Goal: Task Accomplishment & Management: Use online tool/utility

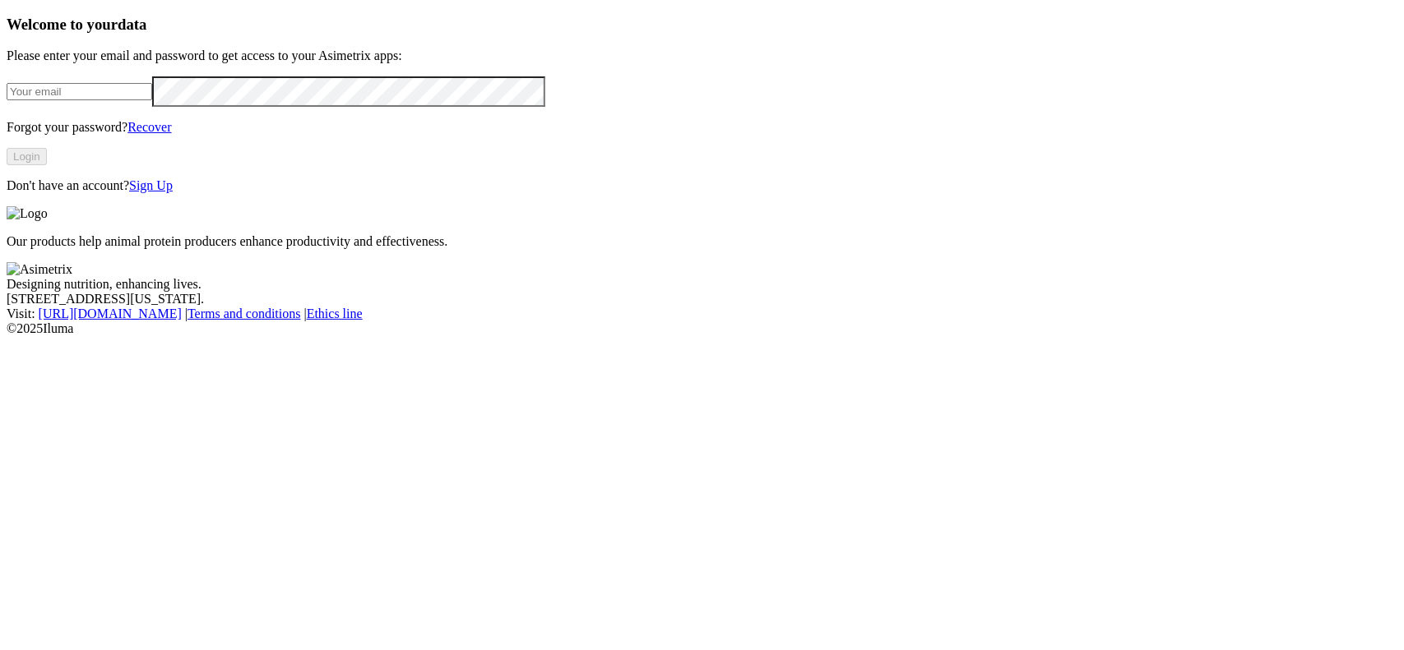
type input "cdiaz@alura-ahn.com"
click at [47, 165] on button "Login" at bounding box center [27, 156] width 40 height 17
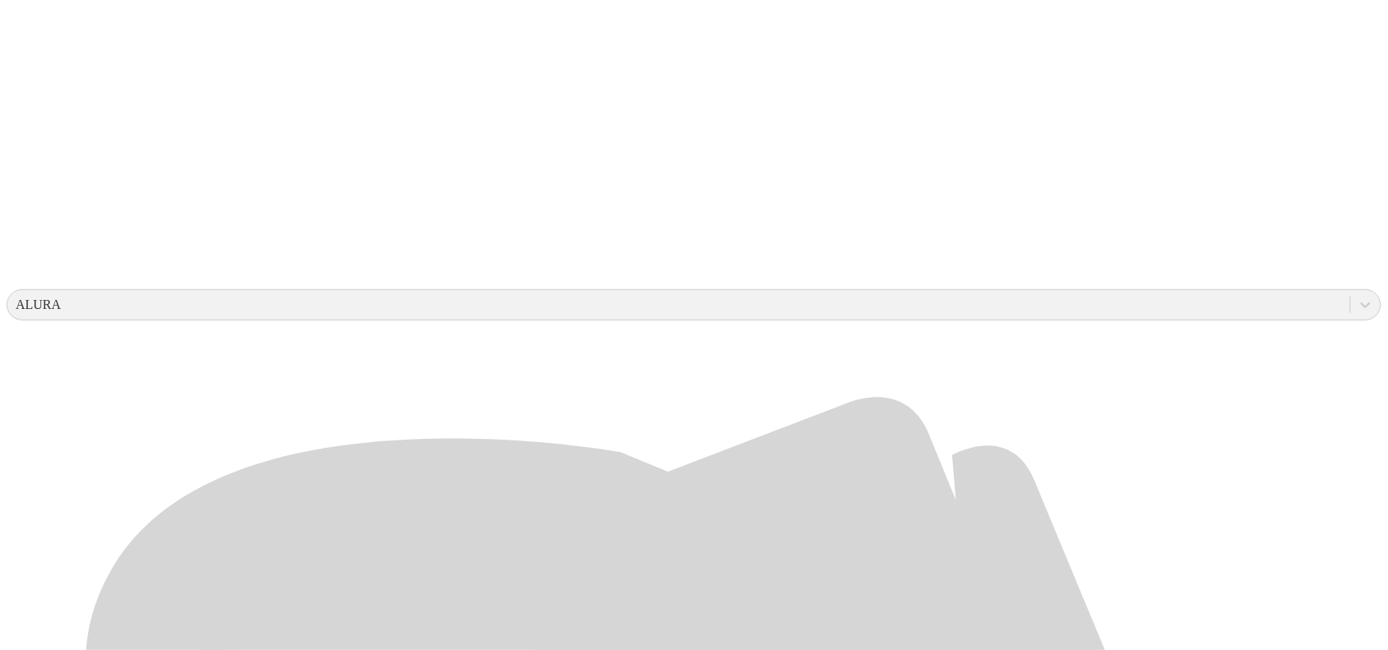
scroll to position [411, 0]
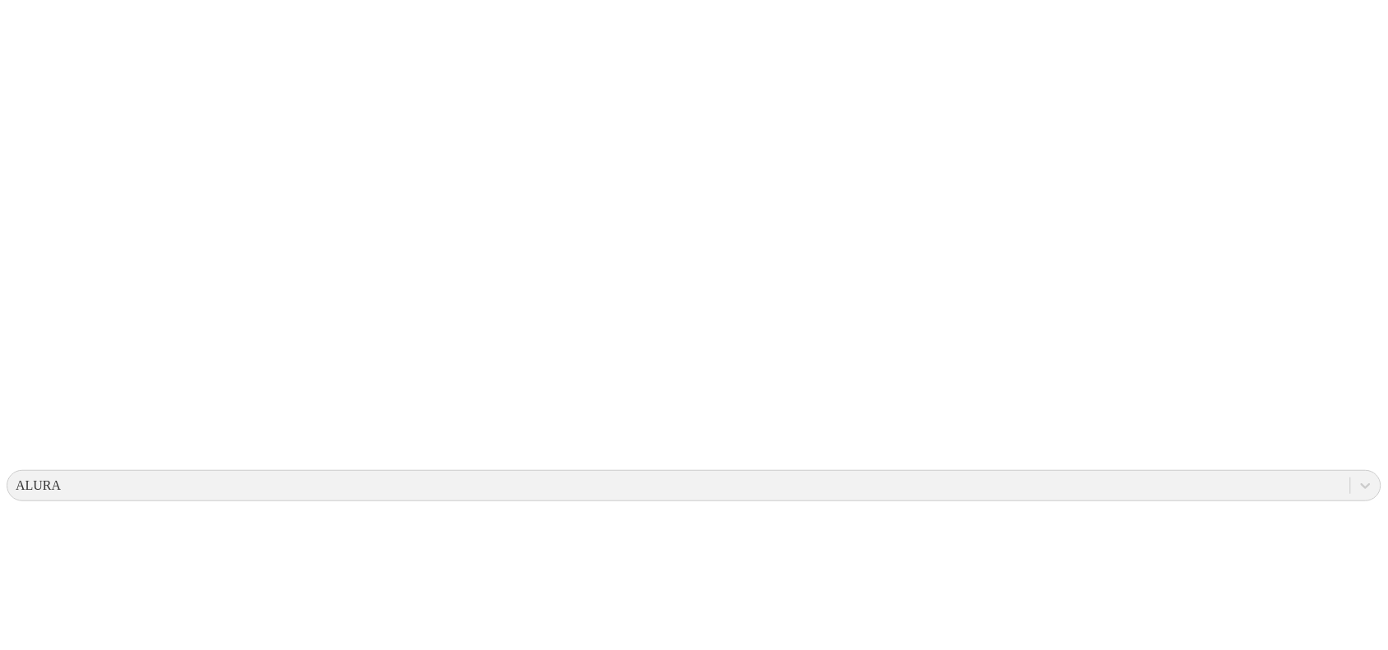
scroll to position [0, 0]
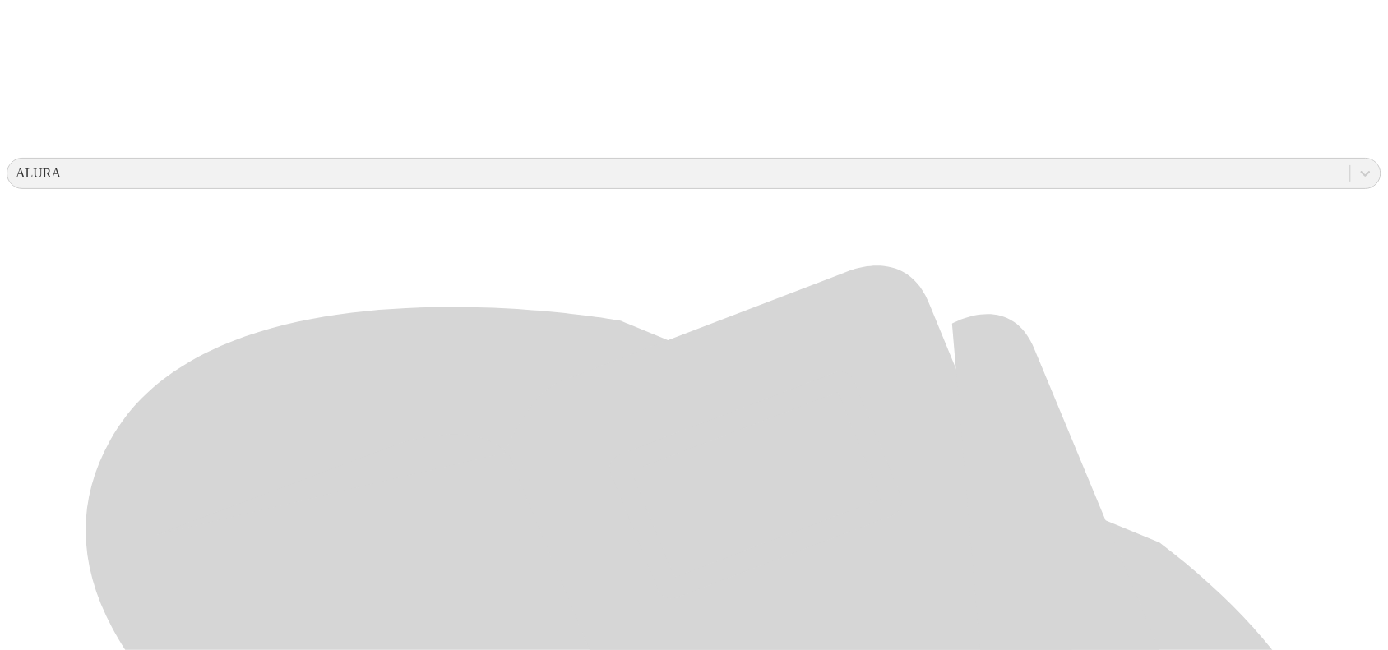
scroll to position [514, 0]
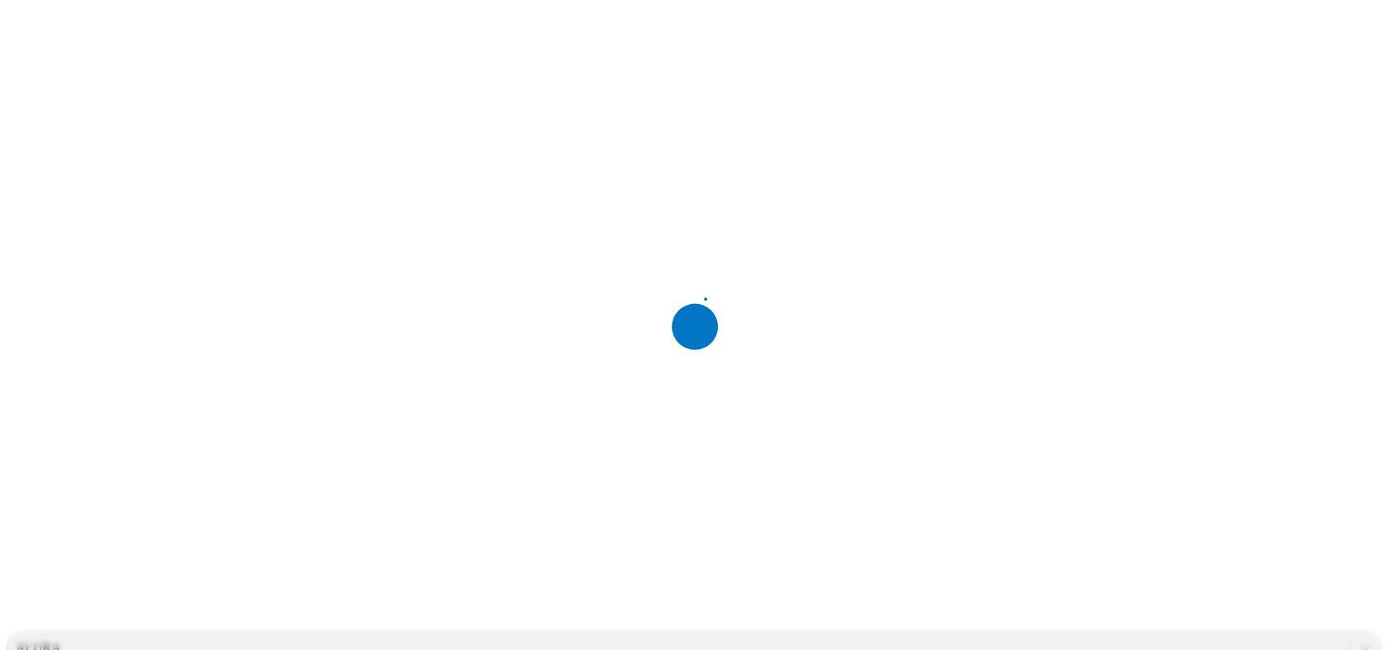
scroll to position [0, 0]
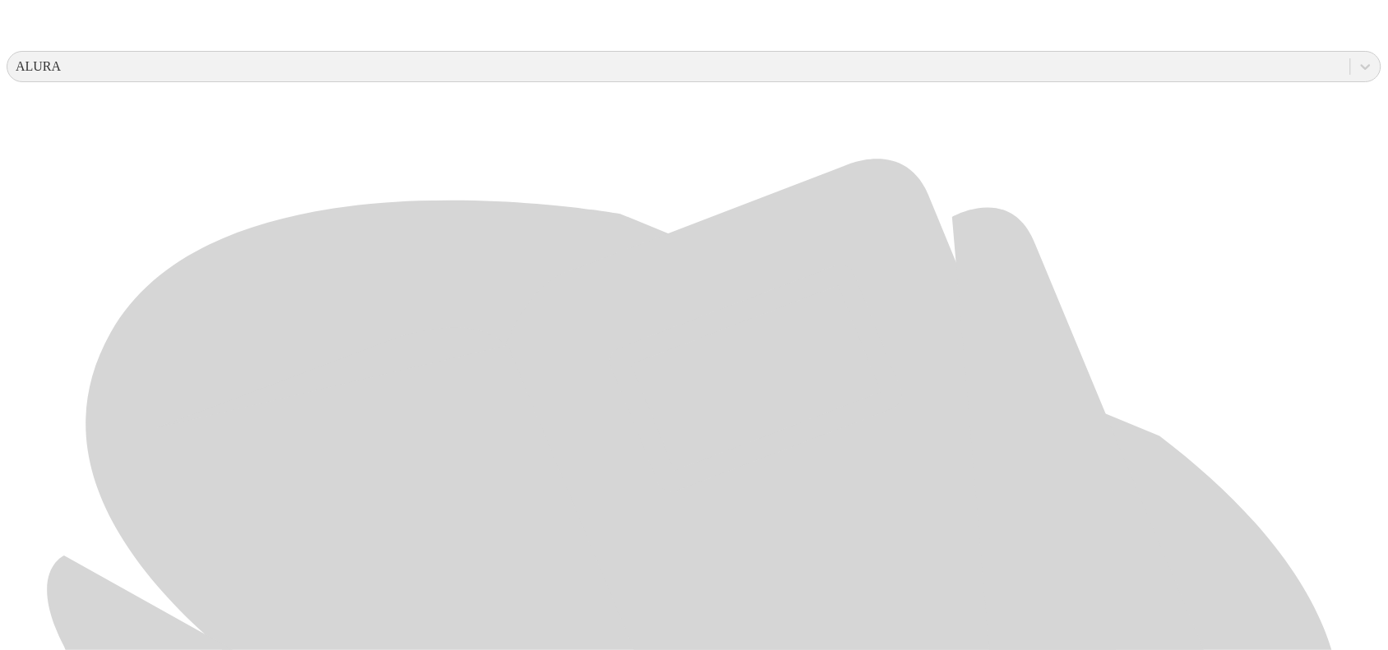
scroll to position [777, 0]
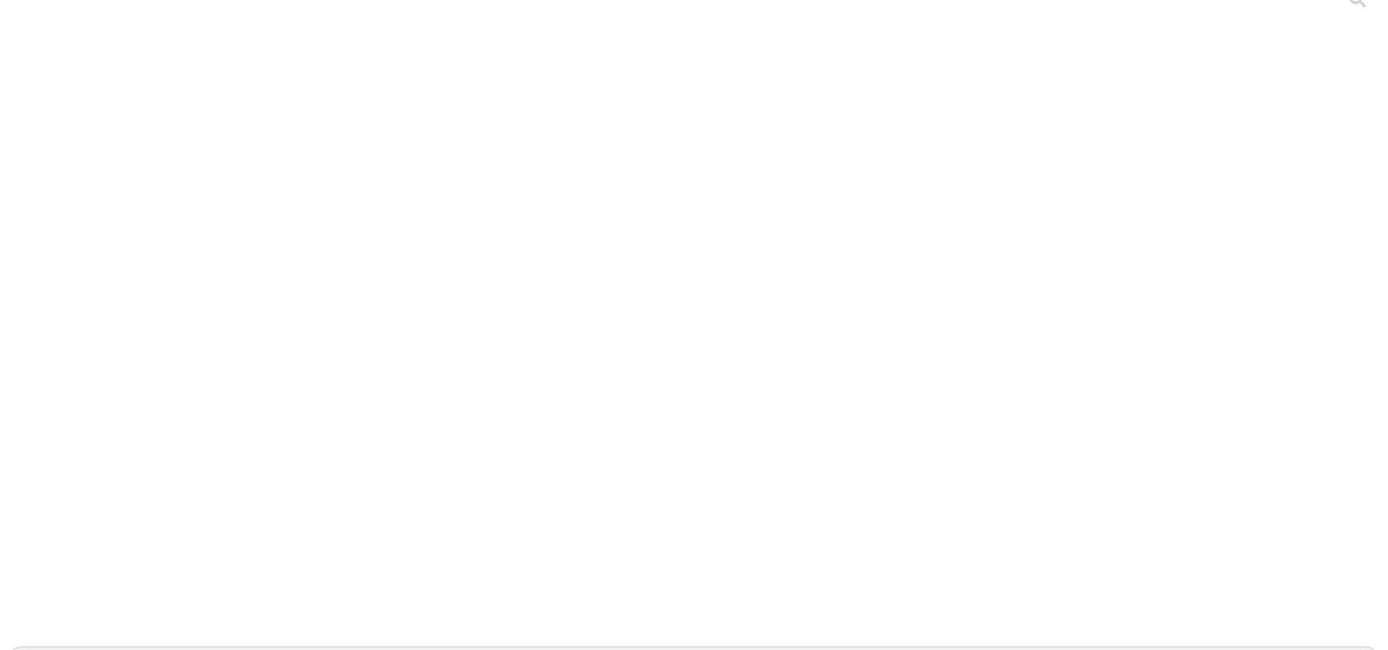
scroll to position [0, 0]
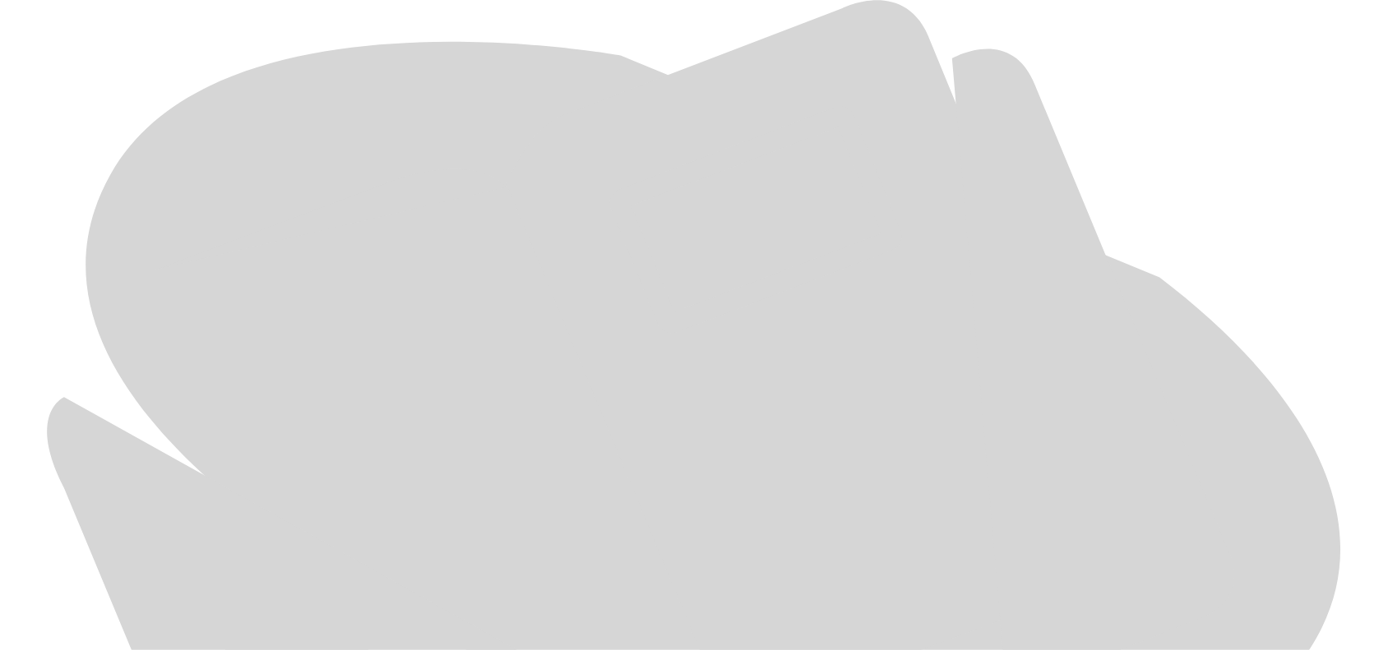
scroll to position [777, 0]
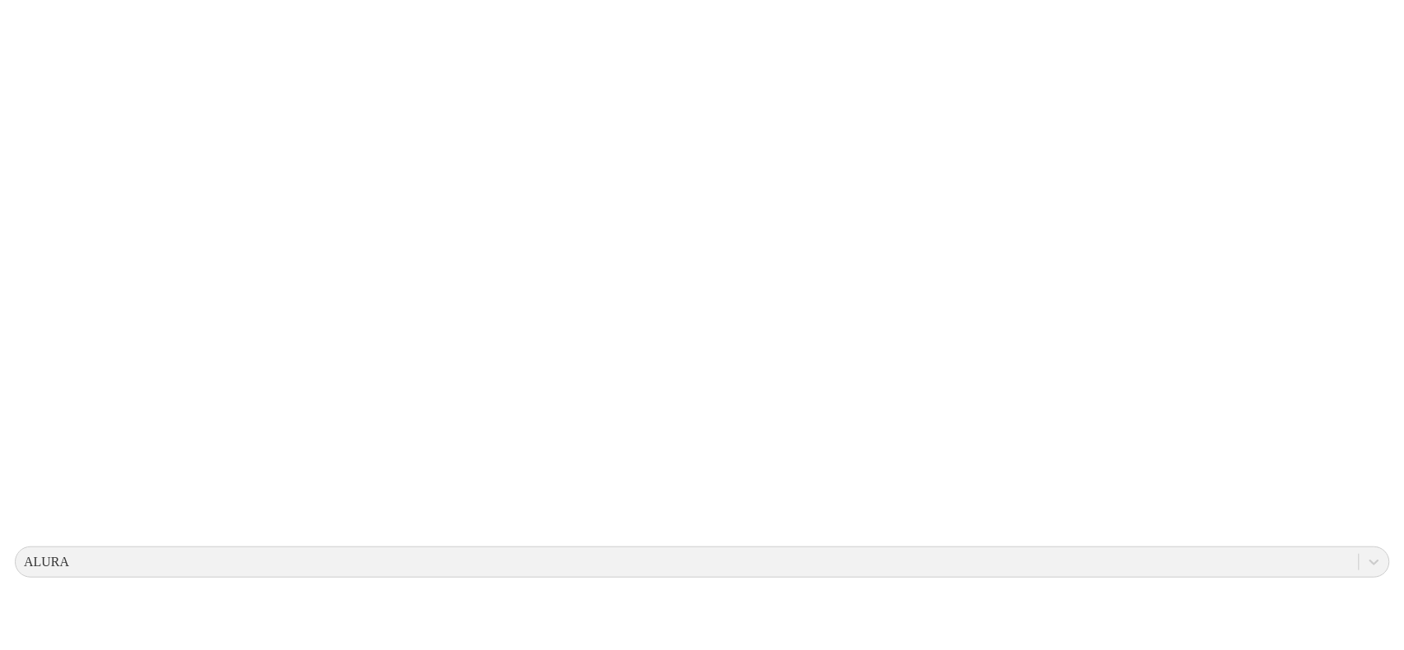
scroll to position [0, 0]
